Goal: Information Seeking & Learning: Learn about a topic

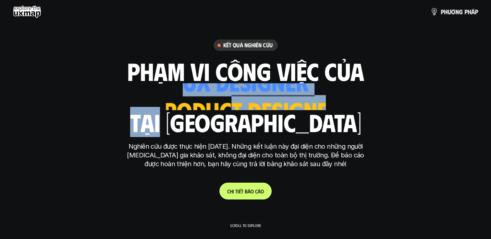
drag, startPoint x: 227, startPoint y: 86, endPoint x: 217, endPoint y: 119, distance: 33.9
click at [217, 119] on div "phạm vi công việc của ui designer ui/ux designer product designer [DEMOGRAPHIC_…" at bounding box center [245, 97] width 237 height 76
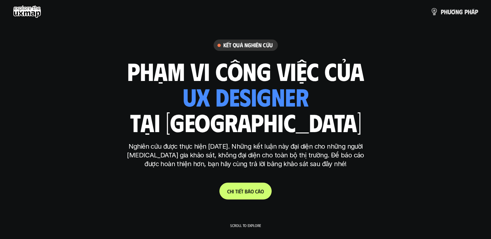
drag, startPoint x: 217, startPoint y: 119, endPoint x: 230, endPoint y: 121, distance: 12.9
click at [230, 121] on h1 "tại [GEOGRAPHIC_DATA]" at bounding box center [245, 122] width 231 height 27
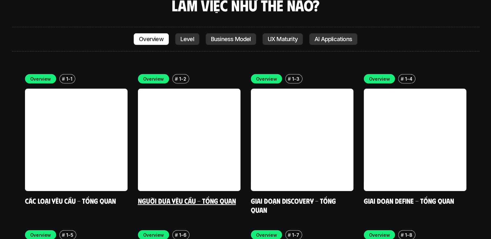
scroll to position [1835, 0]
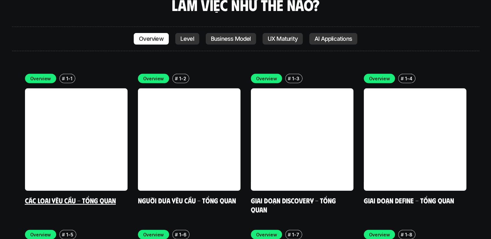
click at [100, 93] on link at bounding box center [76, 140] width 103 height 103
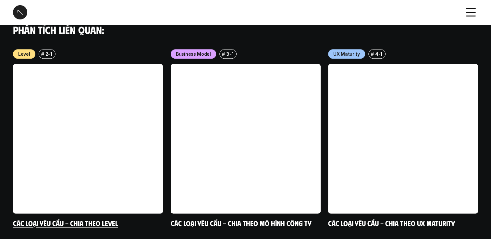
scroll to position [711, 0]
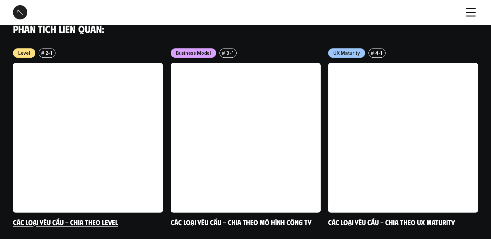
drag, startPoint x: 51, startPoint y: 64, endPoint x: 58, endPoint y: 55, distance: 12.0
click at [58, 63] on link at bounding box center [88, 138] width 150 height 150
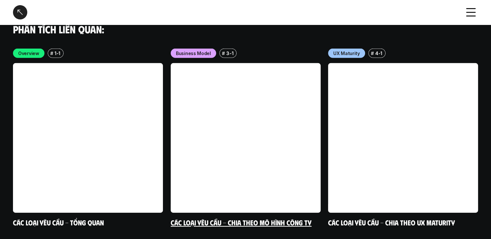
scroll to position [1927, 0]
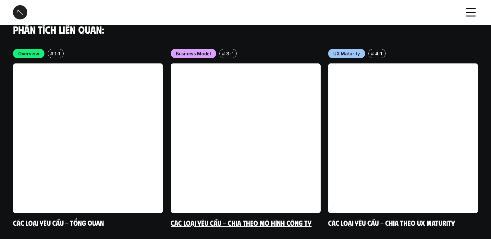
click at [282, 118] on link at bounding box center [246, 139] width 150 height 150
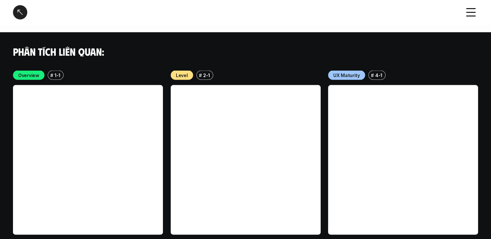
scroll to position [1285, 0]
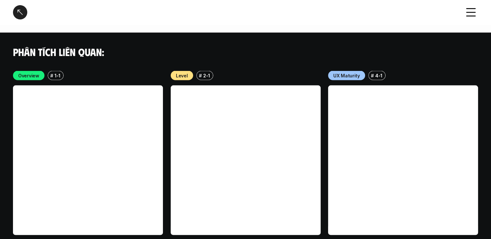
click at [389, 101] on link at bounding box center [403, 161] width 150 height 150
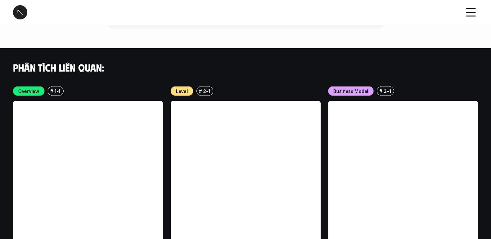
scroll to position [1161, 0]
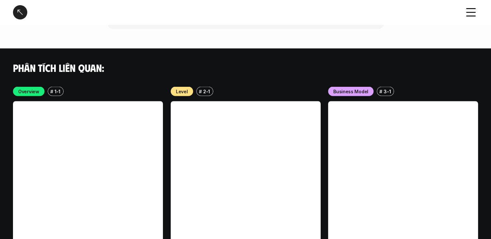
click at [366, 154] on link at bounding box center [403, 176] width 150 height 150
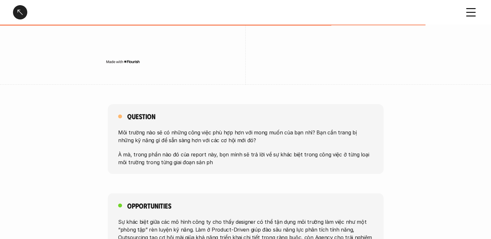
scroll to position [1074, 0]
